Goal: Go to known website: Access a specific website the user already knows

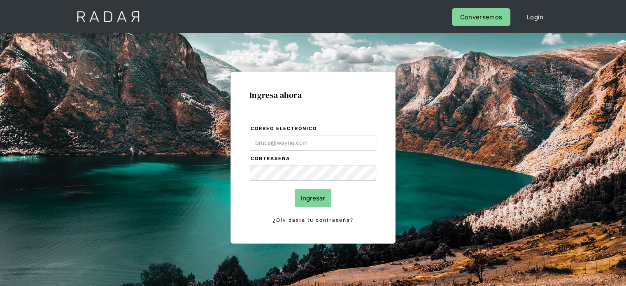
click at [280, 145] on input "Correo electrónico" at bounding box center [313, 143] width 126 height 16
type input "[EMAIL_ADDRESS][DOMAIN_NAME]"
drag, startPoint x: 322, startPoint y: 204, endPoint x: 296, endPoint y: 198, distance: 26.7
click at [322, 204] on input "Ingresar" at bounding box center [313, 198] width 37 height 19
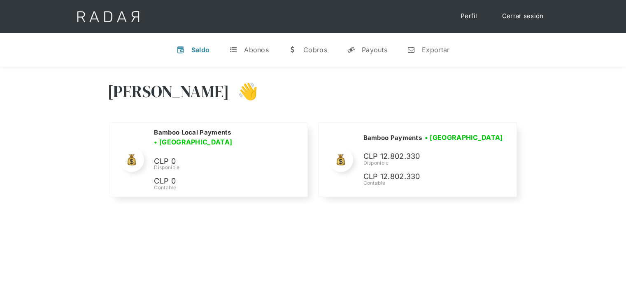
click at [550, 114] on div "Hola Joaquín 👋 Cargando tus cuentas... Nombre de la empresa • Conectada • Desco…" at bounding box center [313, 140] width 626 height 147
